Goal: Task Accomplishment & Management: Use online tool/utility

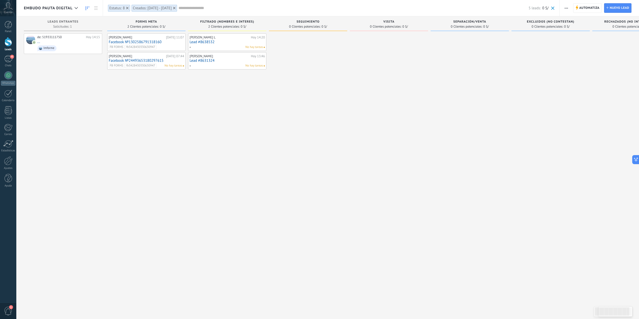
click at [175, 7] on icon at bounding box center [174, 8] width 3 height 3
click at [115, 9] on input "text" at bounding box center [318, 8] width 421 height 5
click at [115, 6] on input "text" at bounding box center [318, 8] width 421 height 5
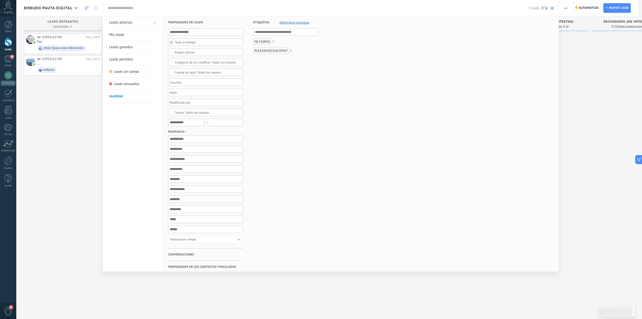
click at [171, 43] on use at bounding box center [171, 42] width 3 height 3
click at [173, 66] on div at bounding box center [172, 64] width 5 height 10
click at [216, 87] on span "6" at bounding box center [216, 85] width 8 height 7
type input "**********"
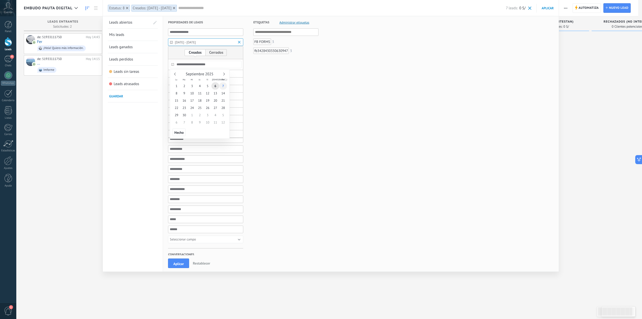
click at [224, 87] on span "7" at bounding box center [223, 85] width 8 height 7
click at [177, 132] on span "Hecho" at bounding box center [178, 133] width 9 height 4
click at [214, 52] on span "Etapas activas" at bounding box center [206, 52] width 62 height 4
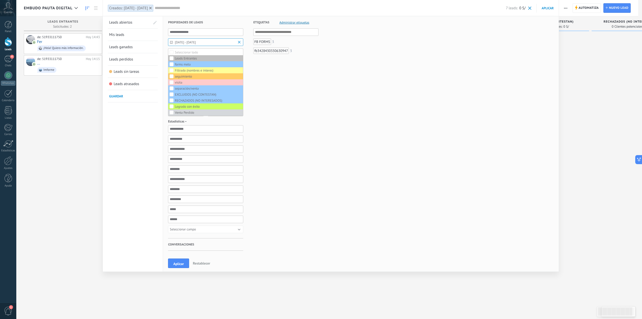
click at [168, 45] on div "[DATE] - [DATE]" at bounding box center [205, 42] width 75 height 8
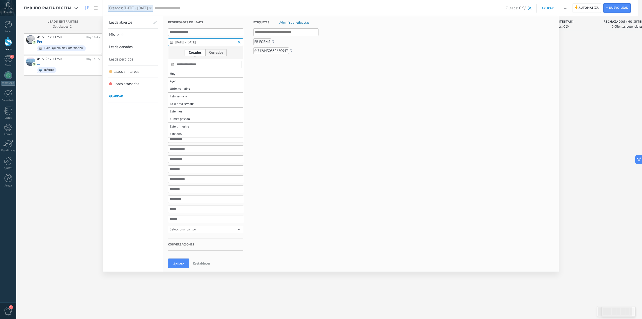
click at [168, 58] on div "**********" at bounding box center [361, 159] width 396 height 287
click at [182, 55] on div "Todos los etapas" at bounding box center [205, 52] width 75 height 8
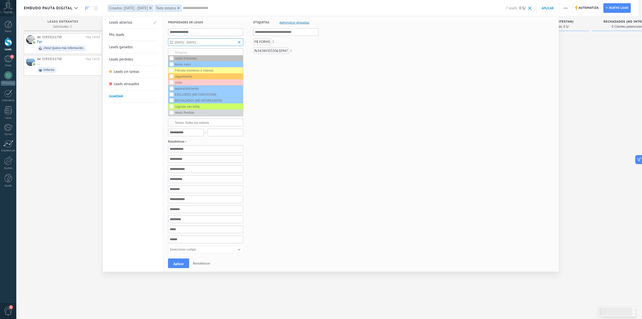
click at [167, 54] on div "**********" at bounding box center [361, 169] width 396 height 307
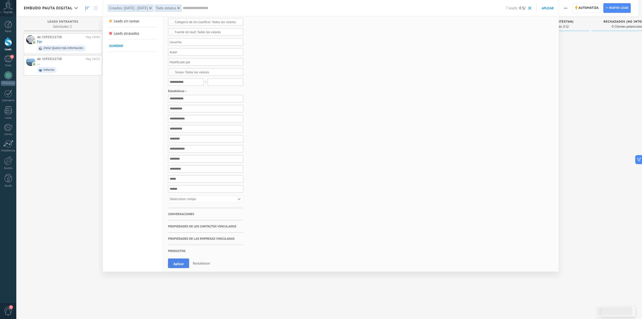
scroll to position [52, 0]
click at [178, 264] on span "Aplicar" at bounding box center [178, 264] width 11 height 4
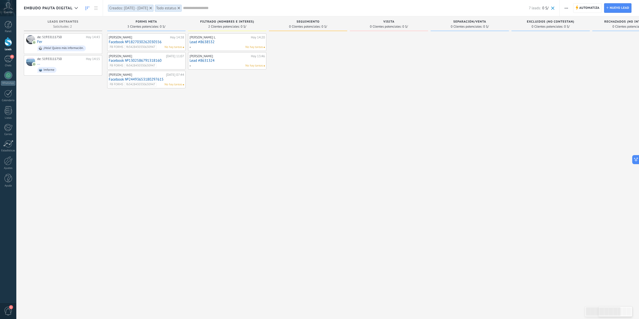
click at [566, 7] on span "button" at bounding box center [565, 8] width 3 height 10
click at [577, 60] on span "Exportar" at bounding box center [576, 62] width 14 height 10
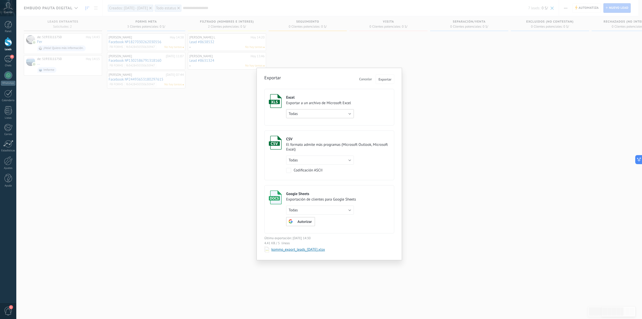
click at [322, 112] on button "Todas" at bounding box center [320, 113] width 68 height 9
click at [308, 122] on span "de filtro activo" at bounding box center [317, 122] width 69 height 5
click at [384, 80] on span "Exportar" at bounding box center [385, 80] width 13 height 4
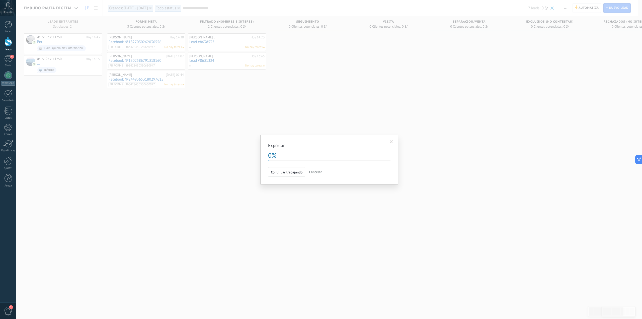
click at [310, 173] on span "Cancelar" at bounding box center [315, 172] width 13 height 5
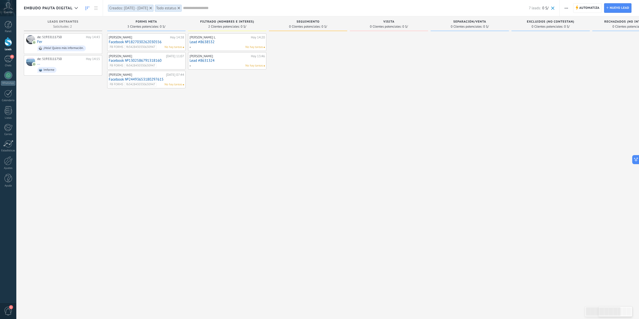
click at [153, 9] on div at bounding box center [150, 8] width 5 height 5
click at [115, 6] on input "text" at bounding box center [318, 8] width 421 height 5
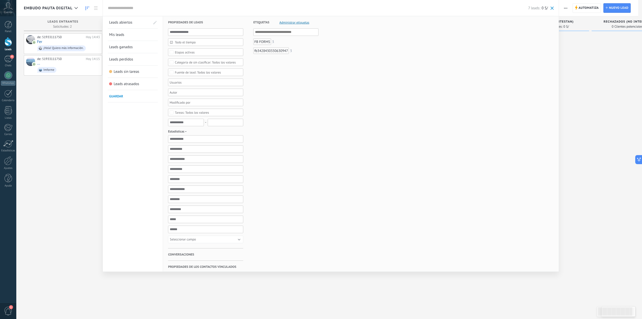
drag, startPoint x: 173, startPoint y: 22, endPoint x: 207, endPoint y: 25, distance: 34.3
click at [207, 25] on h3 "Propiedades de leads" at bounding box center [205, 22] width 75 height 12
click at [177, 42] on span "Todo el tiempo" at bounding box center [208, 42] width 66 height 4
click at [172, 64] on icon at bounding box center [172, 64] width 3 height 3
click at [215, 89] on span "6" at bounding box center [216, 85] width 8 height 7
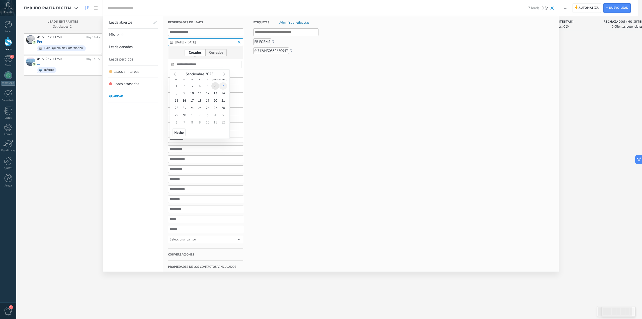
type input "**********"
click at [224, 89] on span "7" at bounding box center [223, 85] width 8 height 7
click at [182, 136] on button "Hecho" at bounding box center [179, 132] width 13 height 8
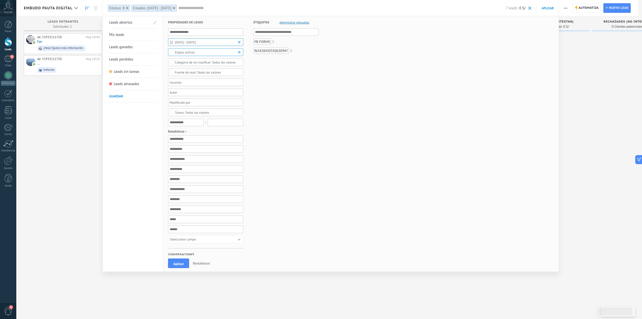
click at [199, 54] on div "Etapas activas" at bounding box center [205, 52] width 75 height 8
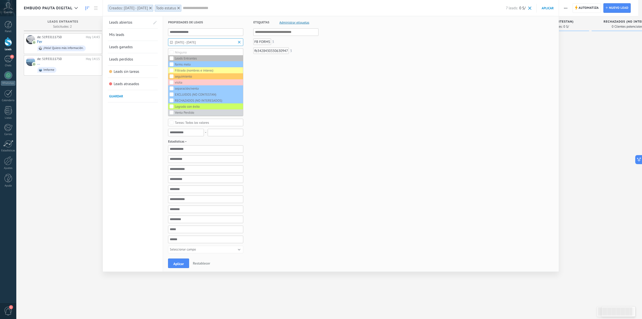
click at [295, 80] on div "Etiquetas Administrar etiquetas Y O FB FORMS 3 fb3428430330630947 3" at bounding box center [280, 163] width 75 height 295
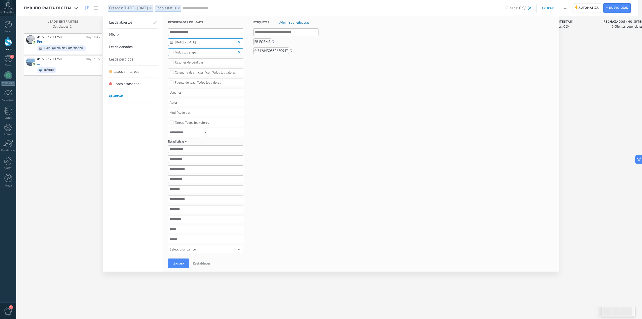
click at [368, 131] on form "**********" at bounding box center [361, 163] width 386 height 295
click at [181, 263] on span "Aplicar" at bounding box center [178, 264] width 11 height 4
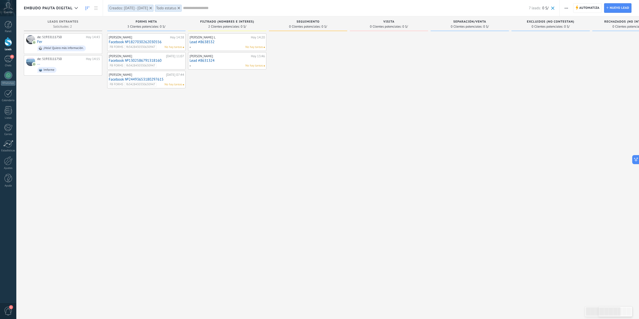
click at [568, 8] on button "button" at bounding box center [565, 8] width 7 height 10
click at [579, 63] on span "Exportar" at bounding box center [576, 62] width 14 height 10
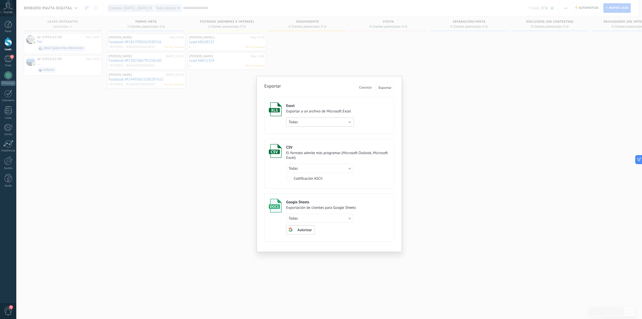
click at [332, 125] on button "Todas" at bounding box center [320, 121] width 68 height 9
click at [322, 134] on li "de filtro activo" at bounding box center [318, 130] width 71 height 9
click at [381, 88] on span "Exportar" at bounding box center [385, 88] width 13 height 4
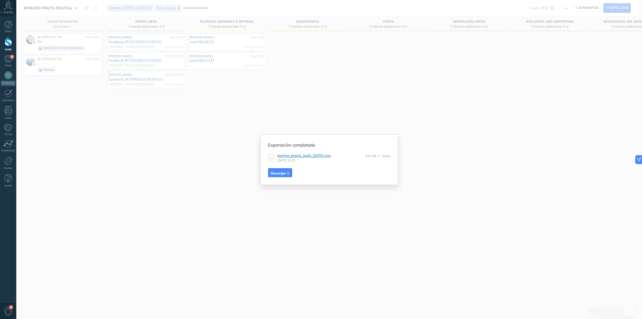
click at [457, 129] on div "Exportación completada kommo_export_leads_[DATE].xlsx 4.62 KB / 7 líneas [DATE]…" at bounding box center [329, 159] width 626 height 319
